Goal: Task Accomplishment & Management: Manage account settings

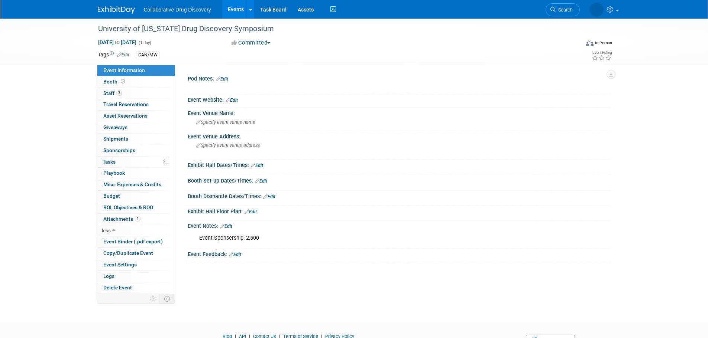
click at [108, 9] on img at bounding box center [116, 9] width 37 height 7
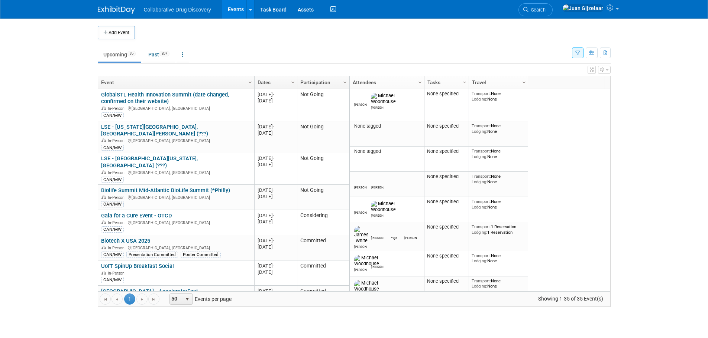
click at [574, 52] on button "button" at bounding box center [578, 53] width 12 height 11
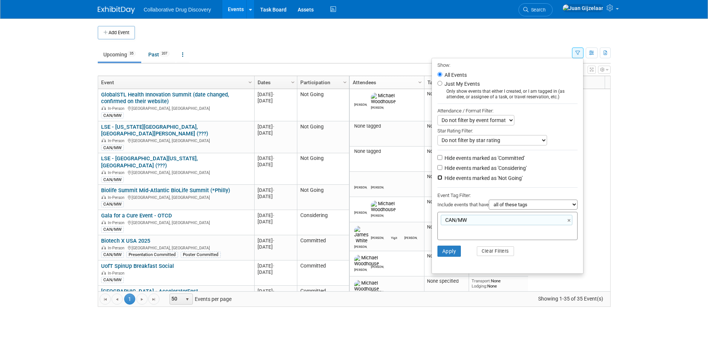
click at [438, 179] on input "Hide events marked as 'Not Going'" at bounding box center [439, 177] width 5 height 5
checkbox input "true"
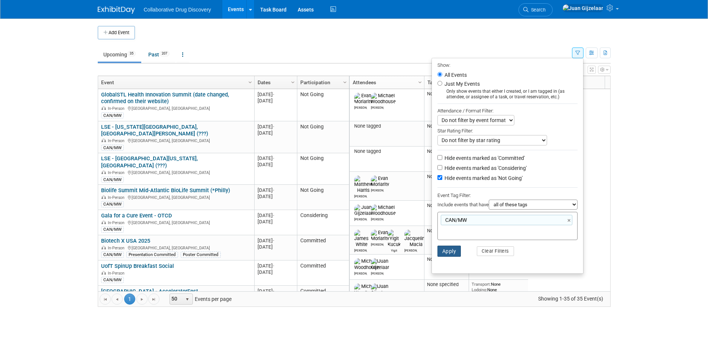
click at [449, 253] on button "Apply" at bounding box center [449, 251] width 24 height 11
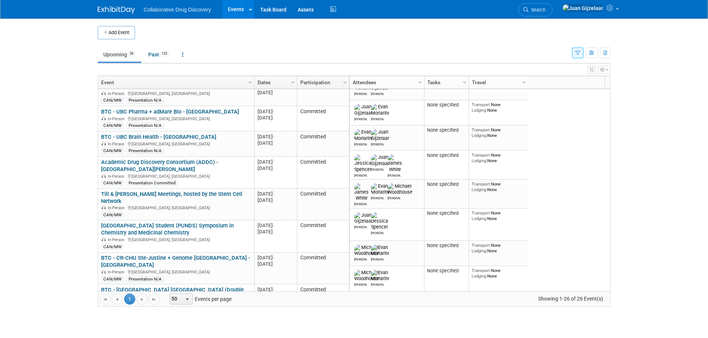
scroll to position [401, 0]
